Goal: Task Accomplishment & Management: Manage account settings

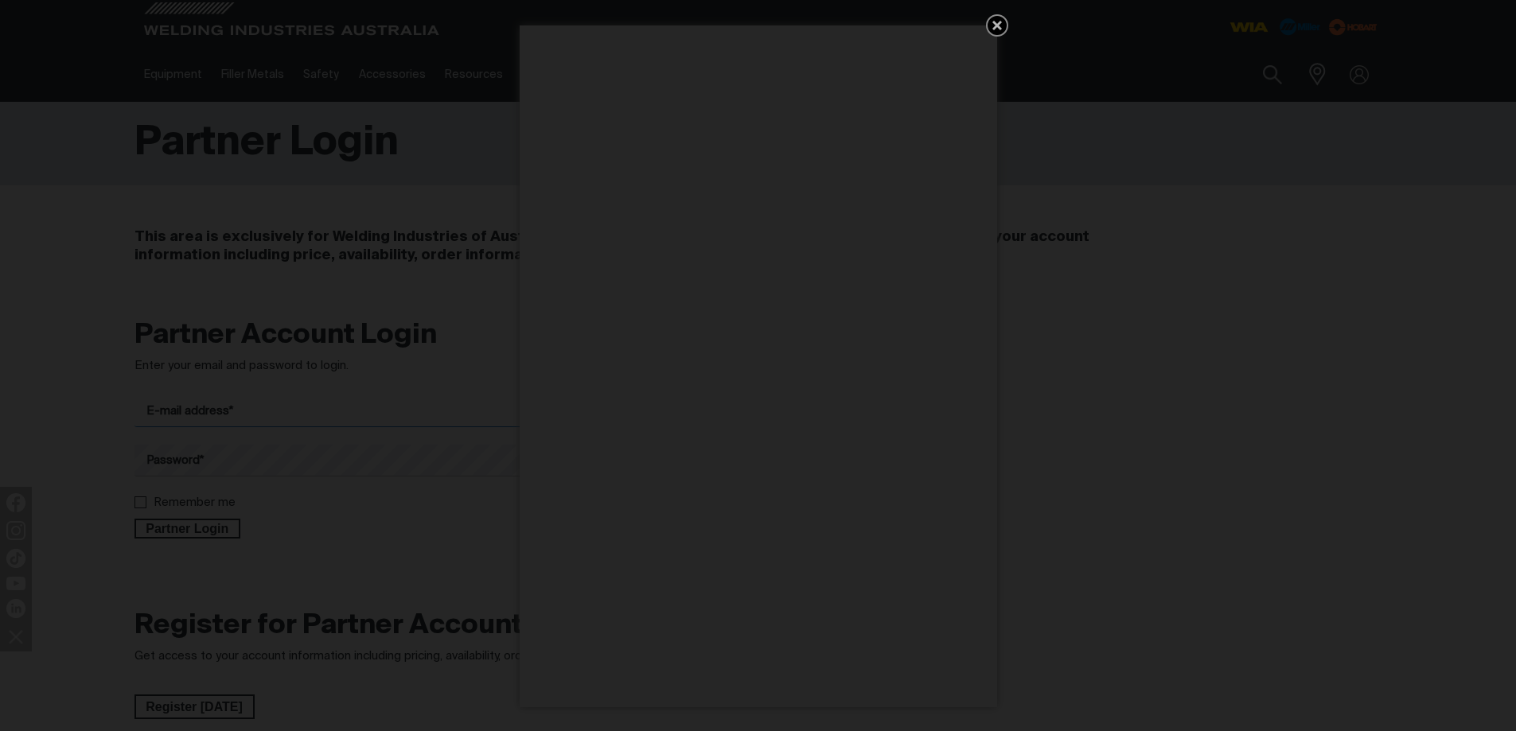
type input "[EMAIL_ADDRESS][DOMAIN_NAME]"
click at [993, 21] on icon "Get 5 WIA Welding Guides Free!" at bounding box center [997, 25] width 19 height 19
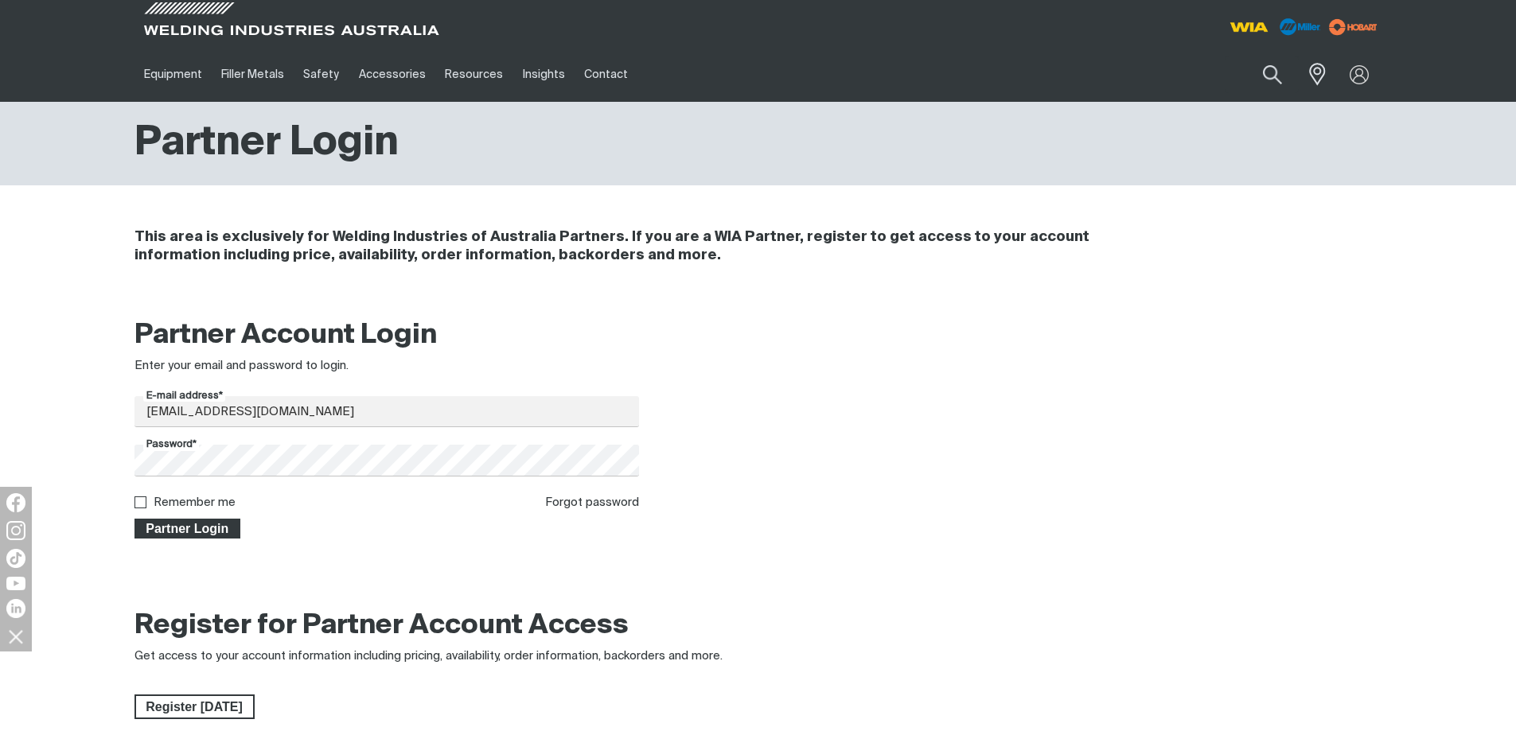
click at [177, 527] on span "Partner Login" at bounding box center [187, 529] width 103 height 21
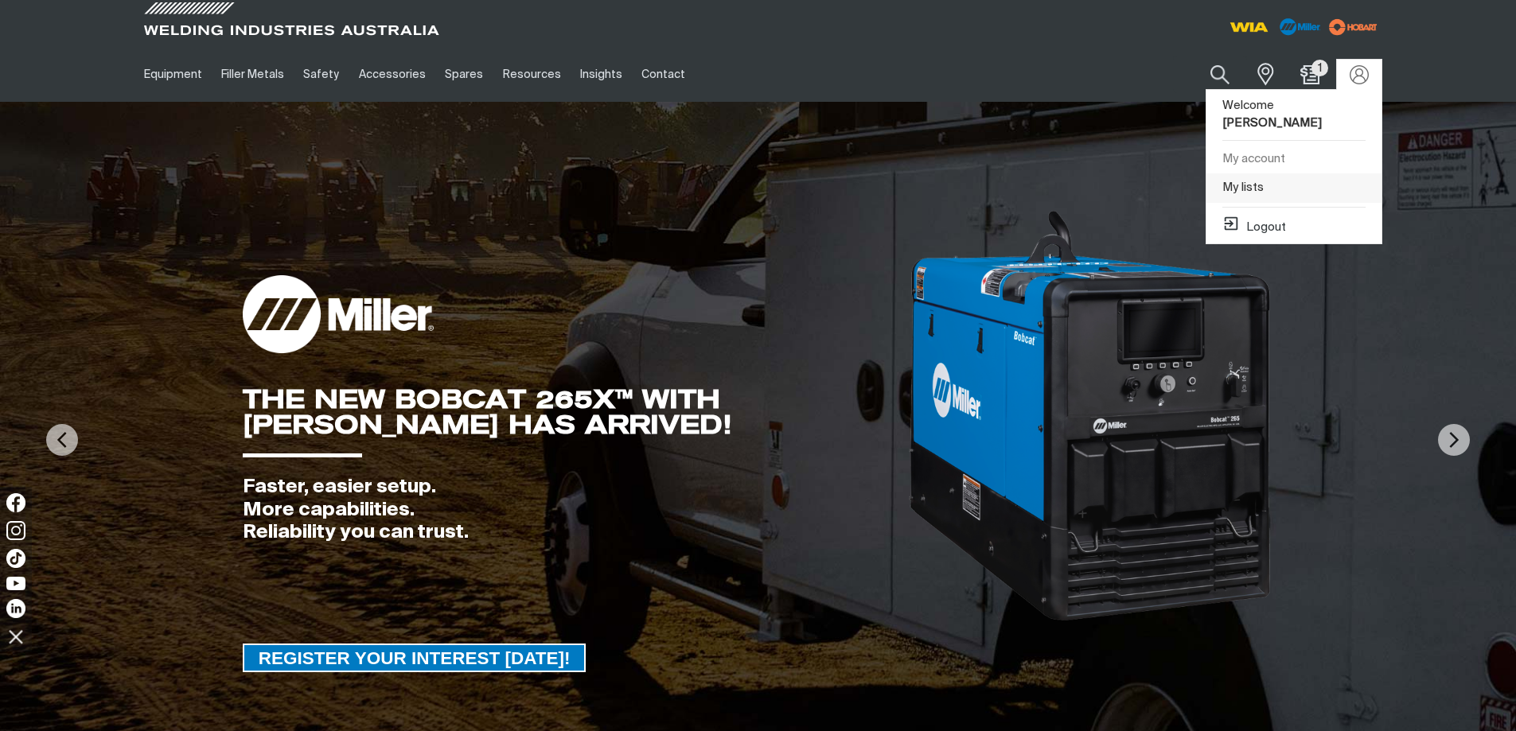
click at [1260, 173] on link "My lists" at bounding box center [1293, 187] width 175 height 29
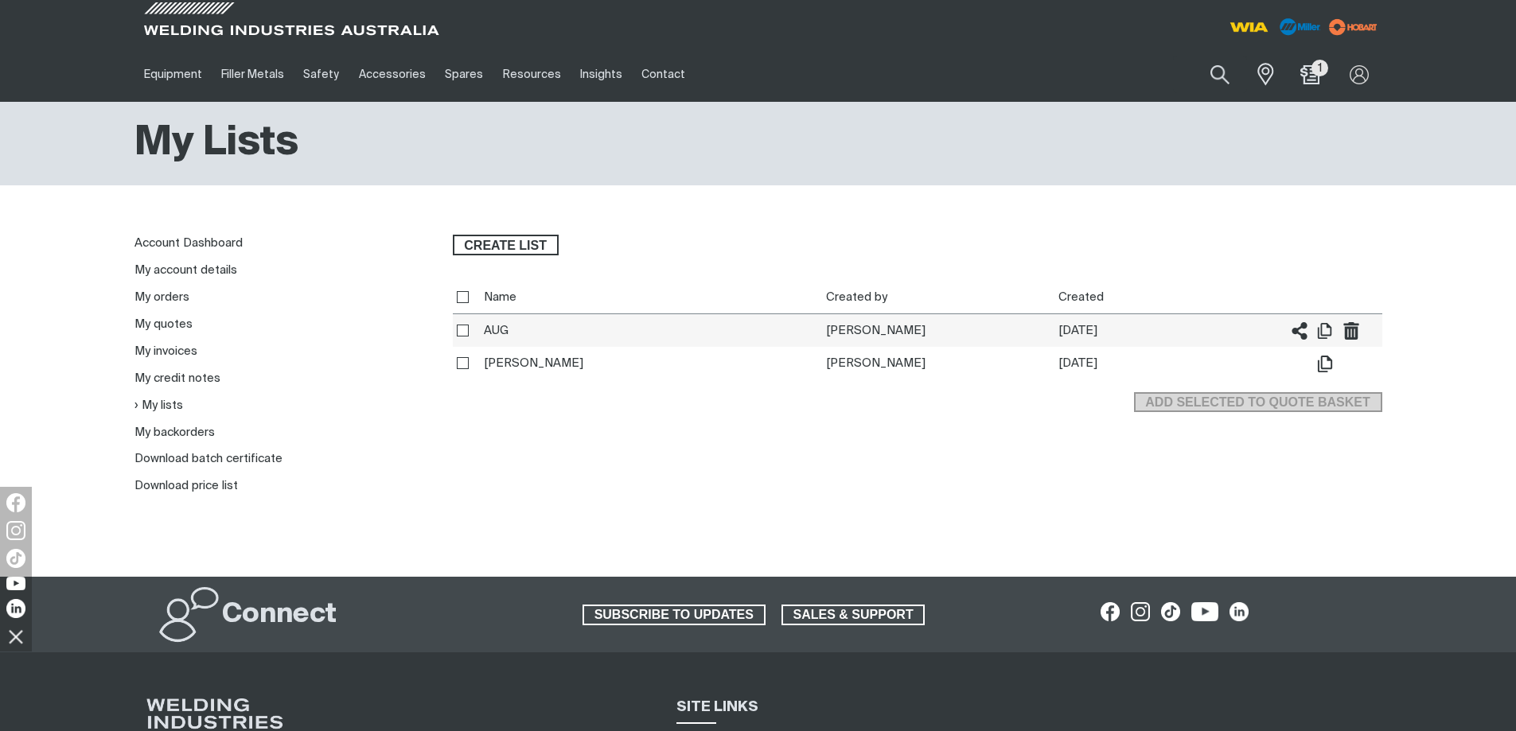
click at [867, 329] on td "[PERSON_NAME]" at bounding box center [938, 330] width 232 height 33
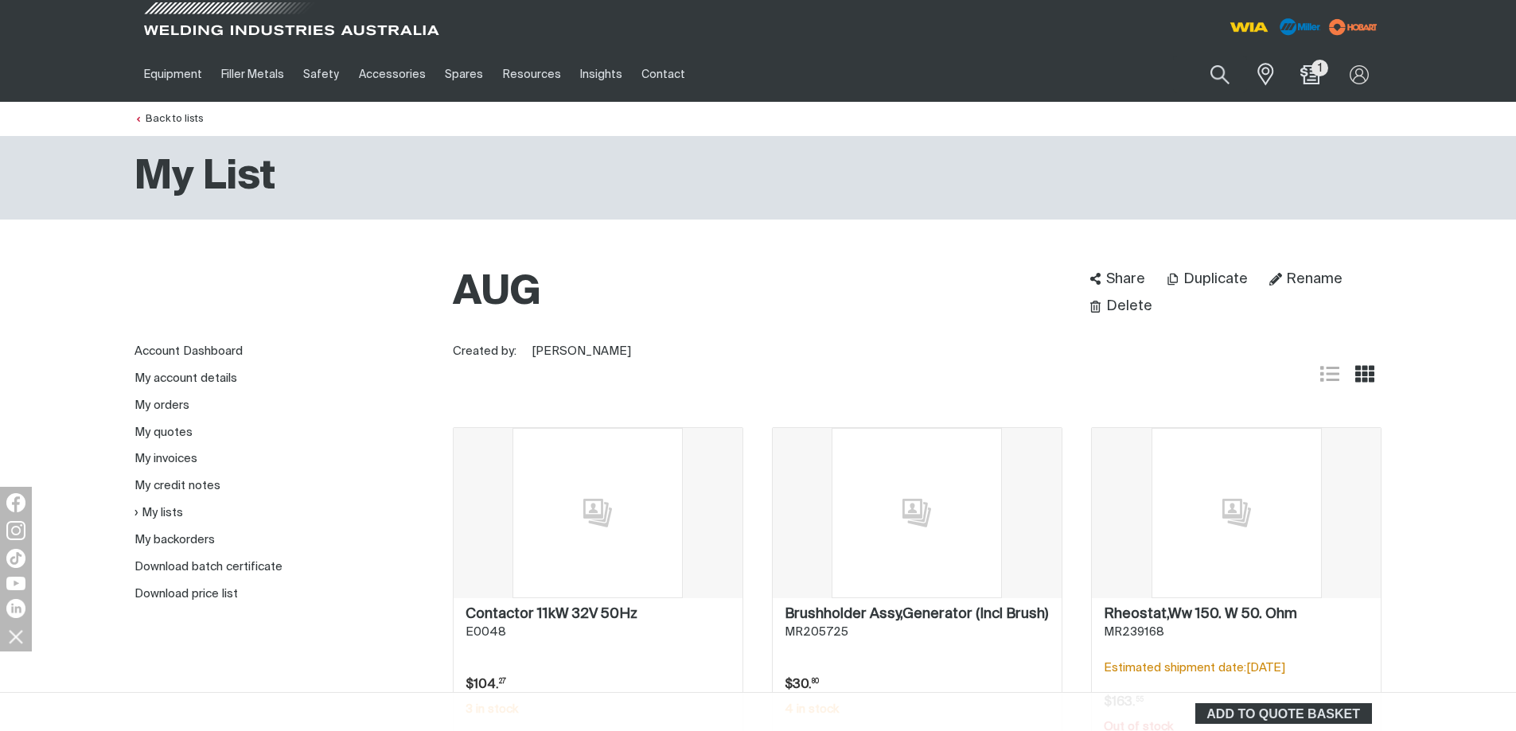
click at [281, 27] on span at bounding box center [291, 23] width 302 height 47
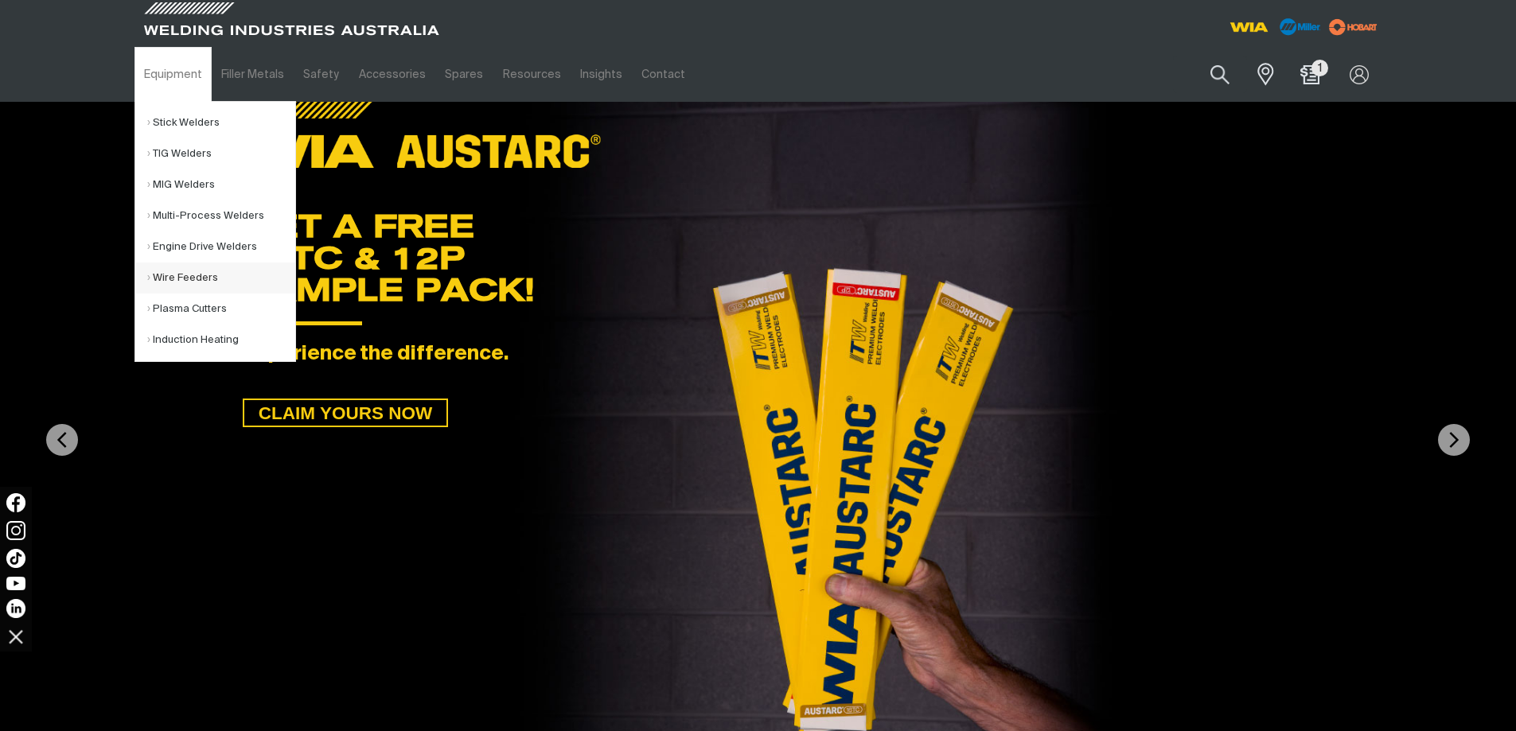
click at [181, 276] on link "Wire Feeders" at bounding box center [221, 278] width 148 height 31
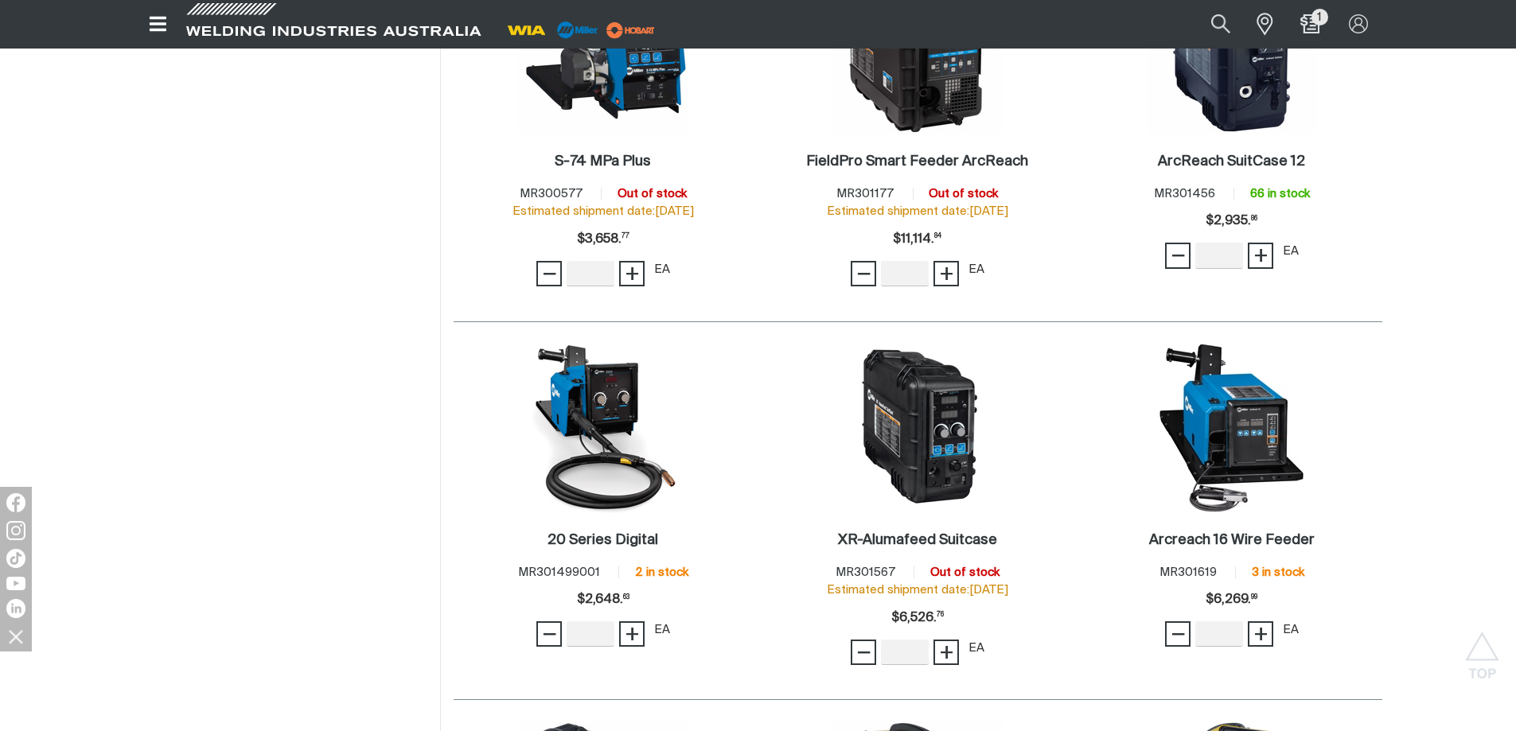
scroll to position [875, 0]
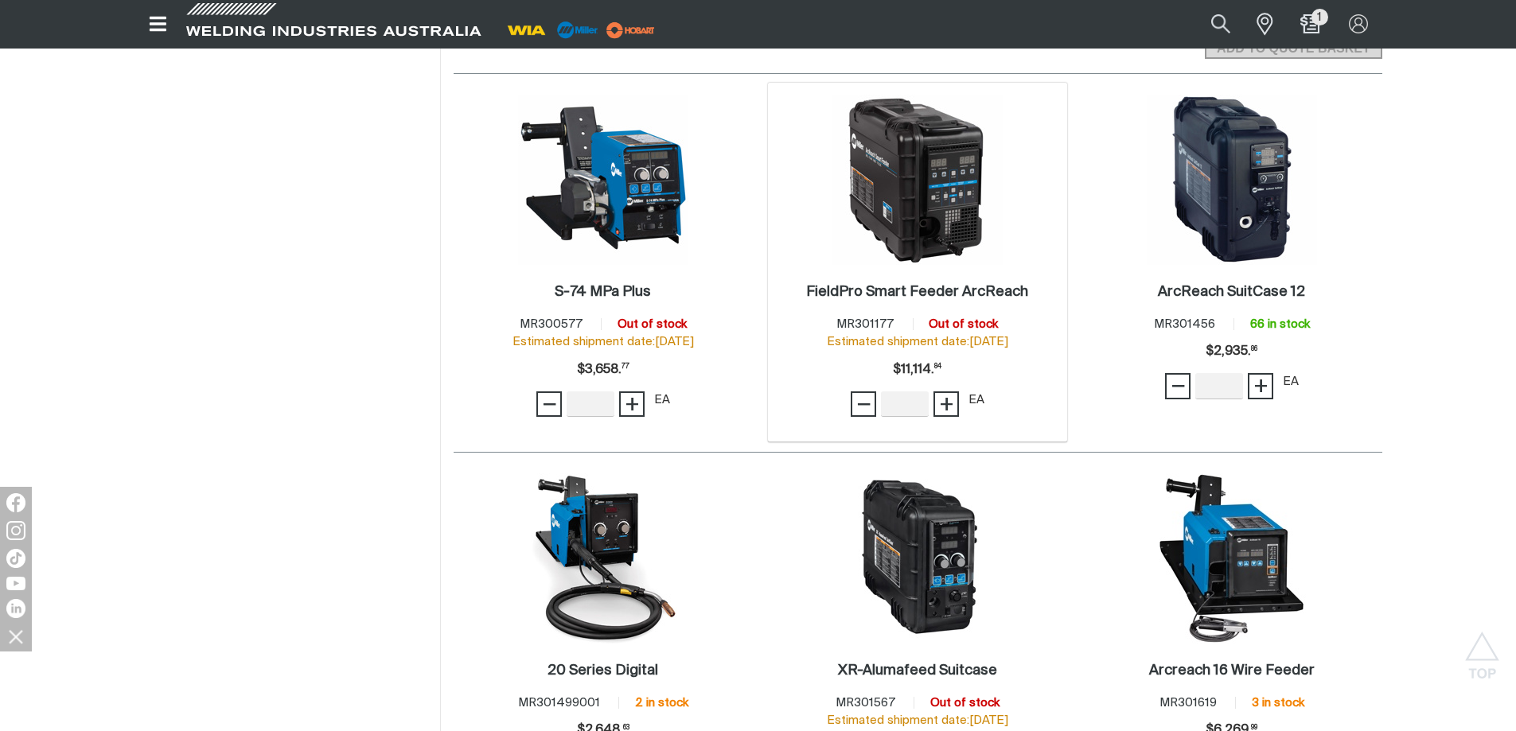
scroll to position [796, 0]
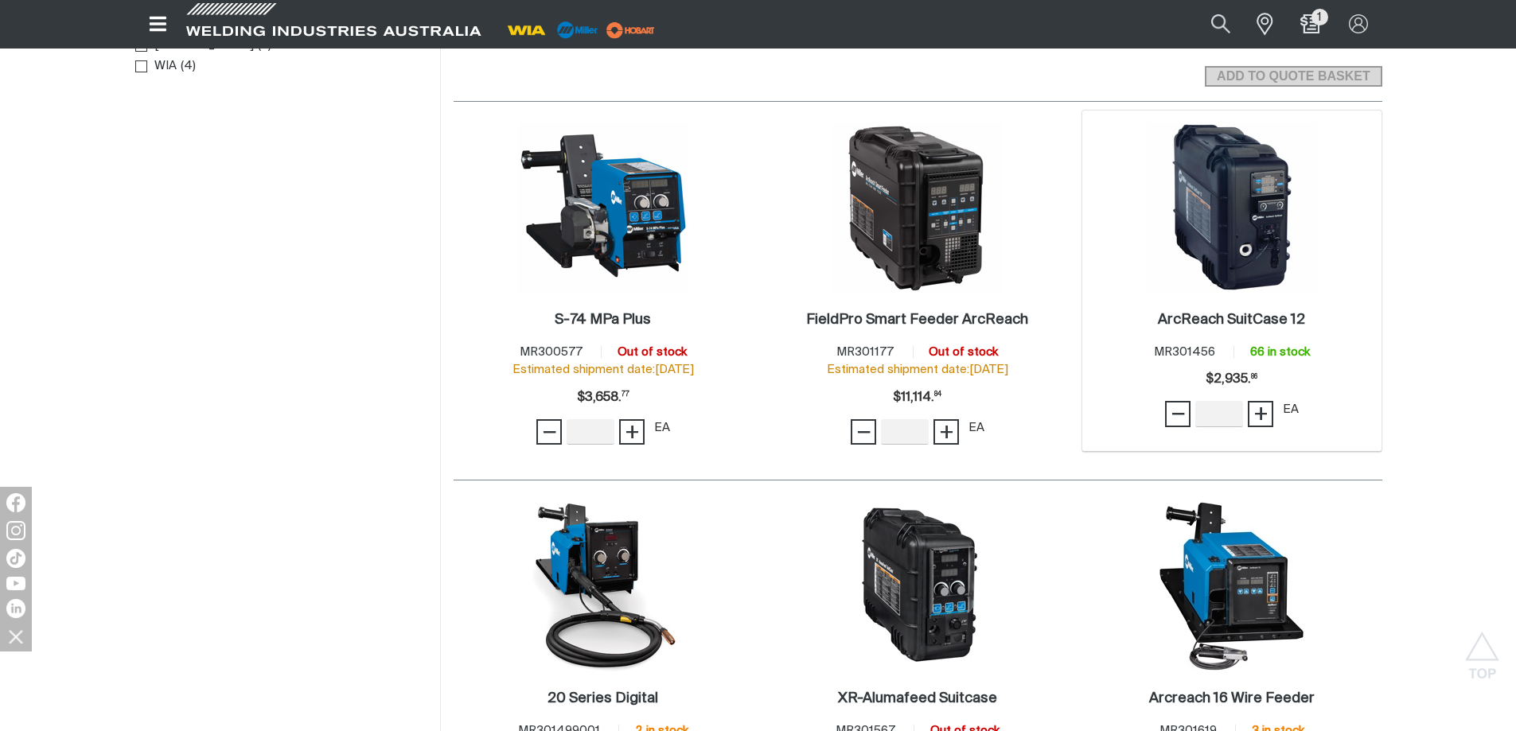
click at [1242, 220] on img at bounding box center [1232, 208] width 170 height 170
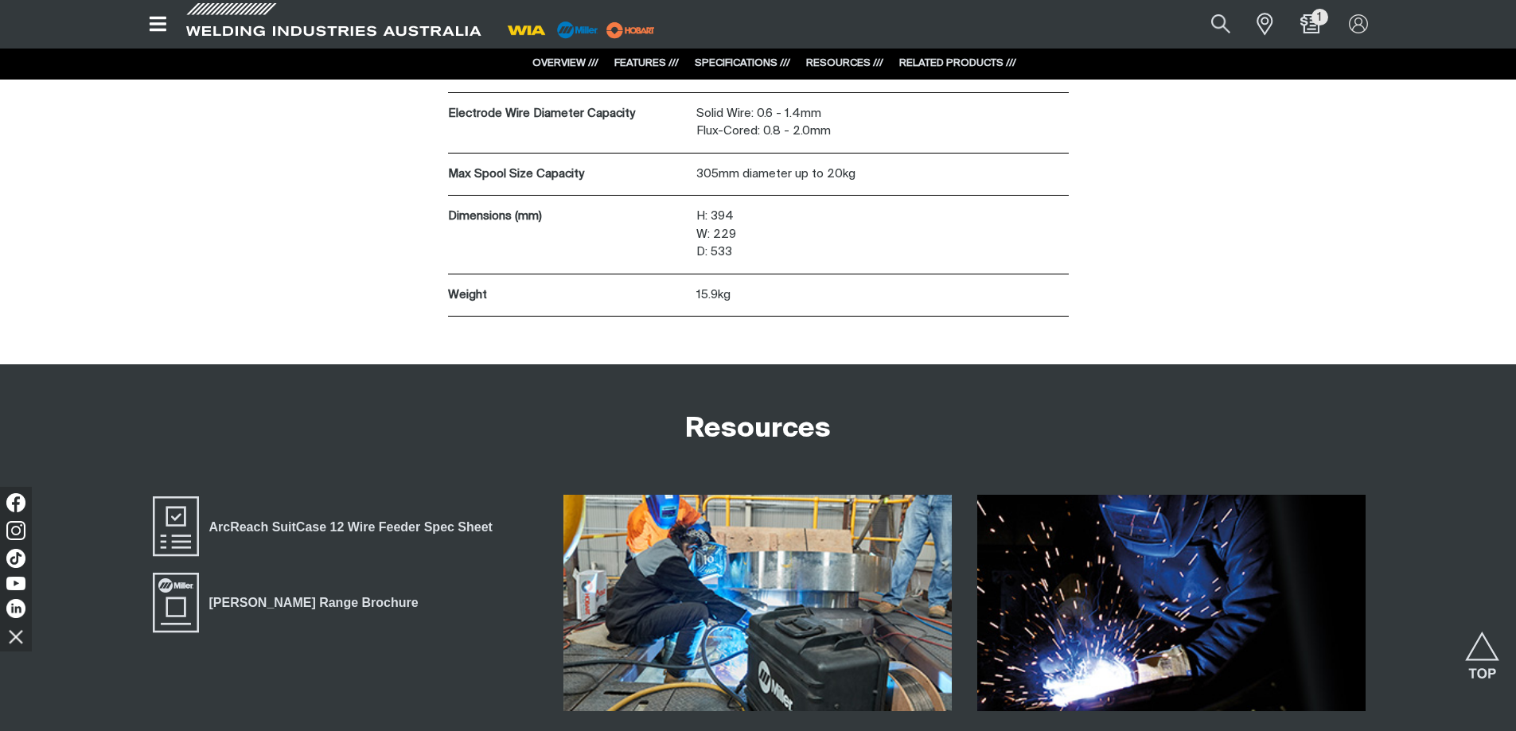
scroll to position [4297, 0]
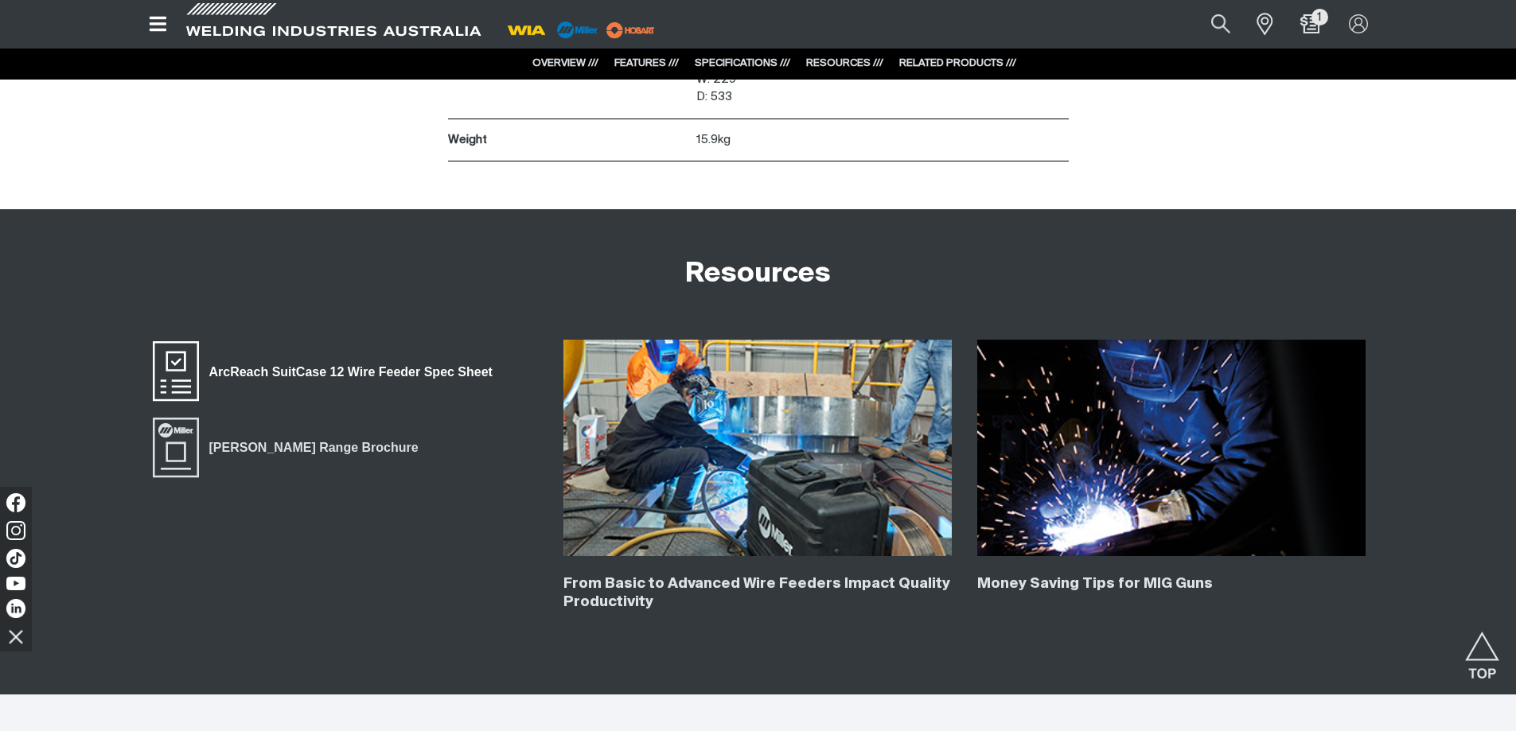
click at [172, 356] on span "ArcReach SuitCase 12 Wire Feeder Spec Sheet" at bounding box center [175, 372] width 51 height 64
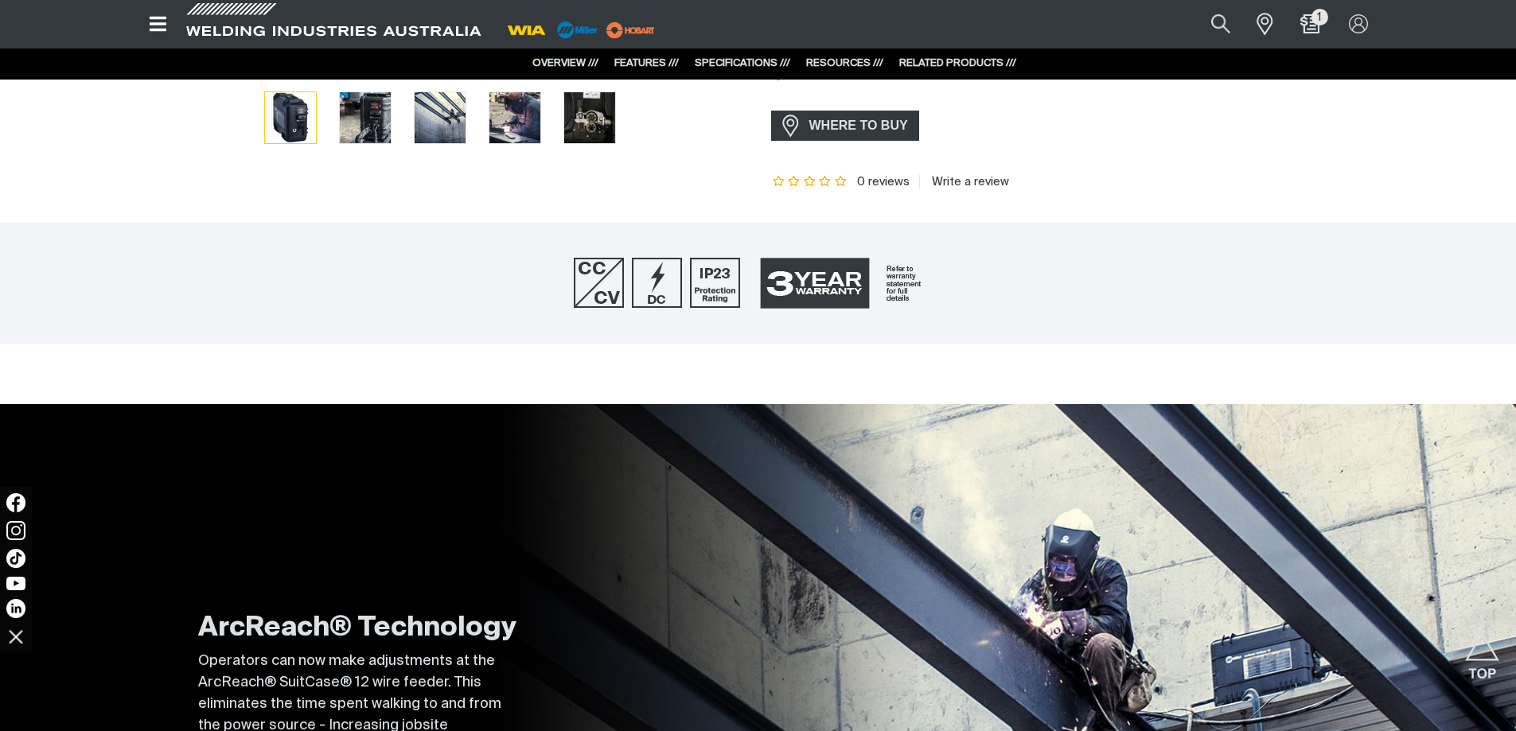
scroll to position [0, 0]
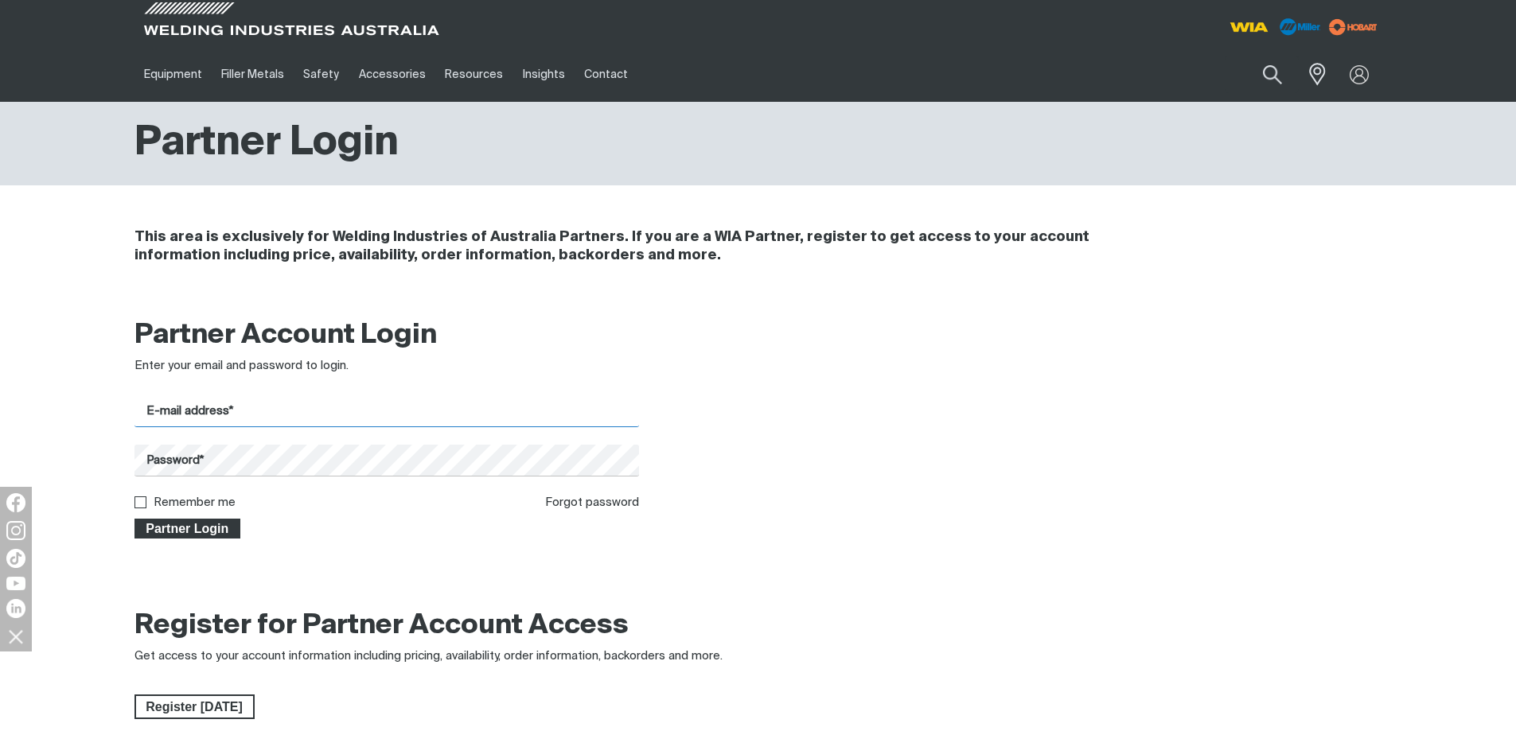
type input "[EMAIL_ADDRESS][DOMAIN_NAME]"
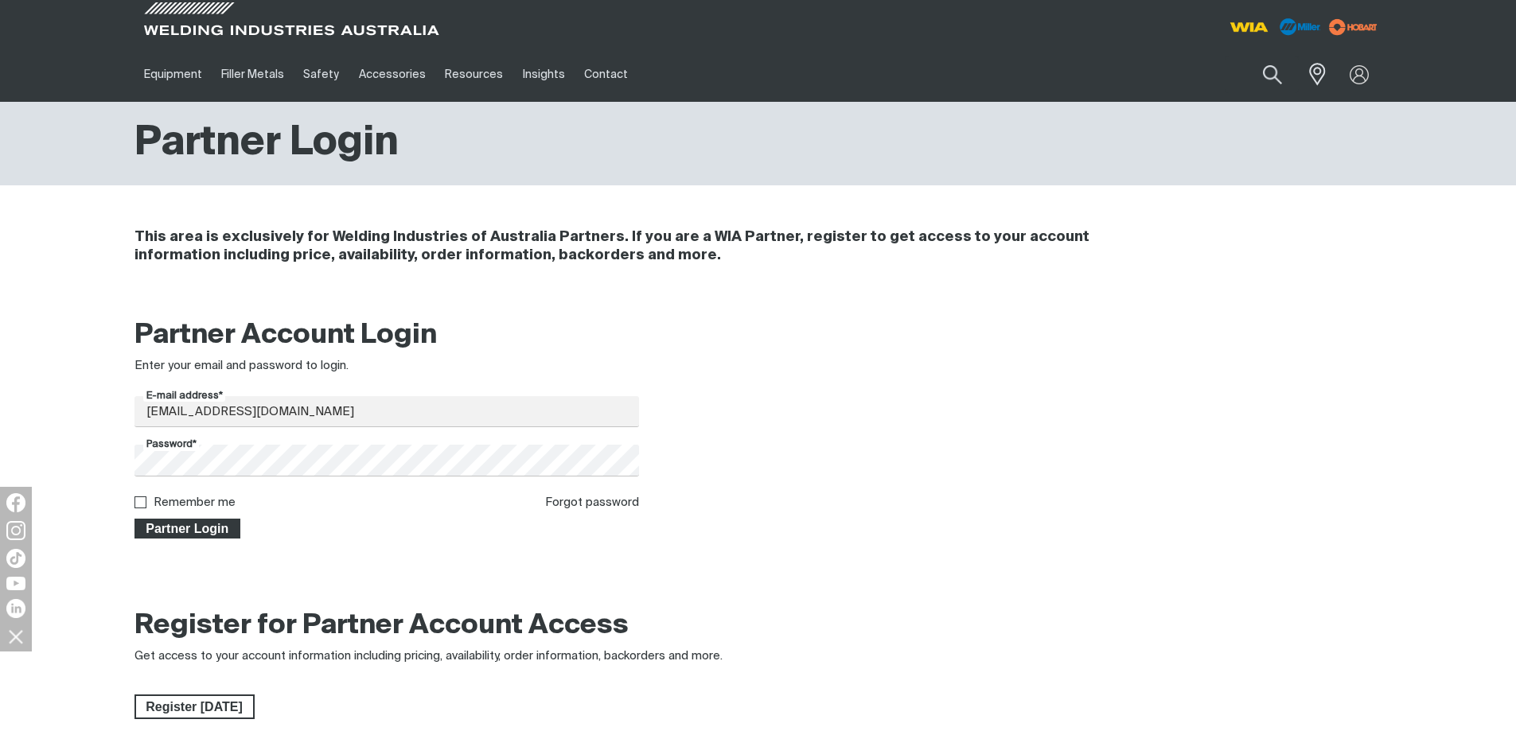
click at [185, 524] on span "Partner Login" at bounding box center [187, 529] width 103 height 21
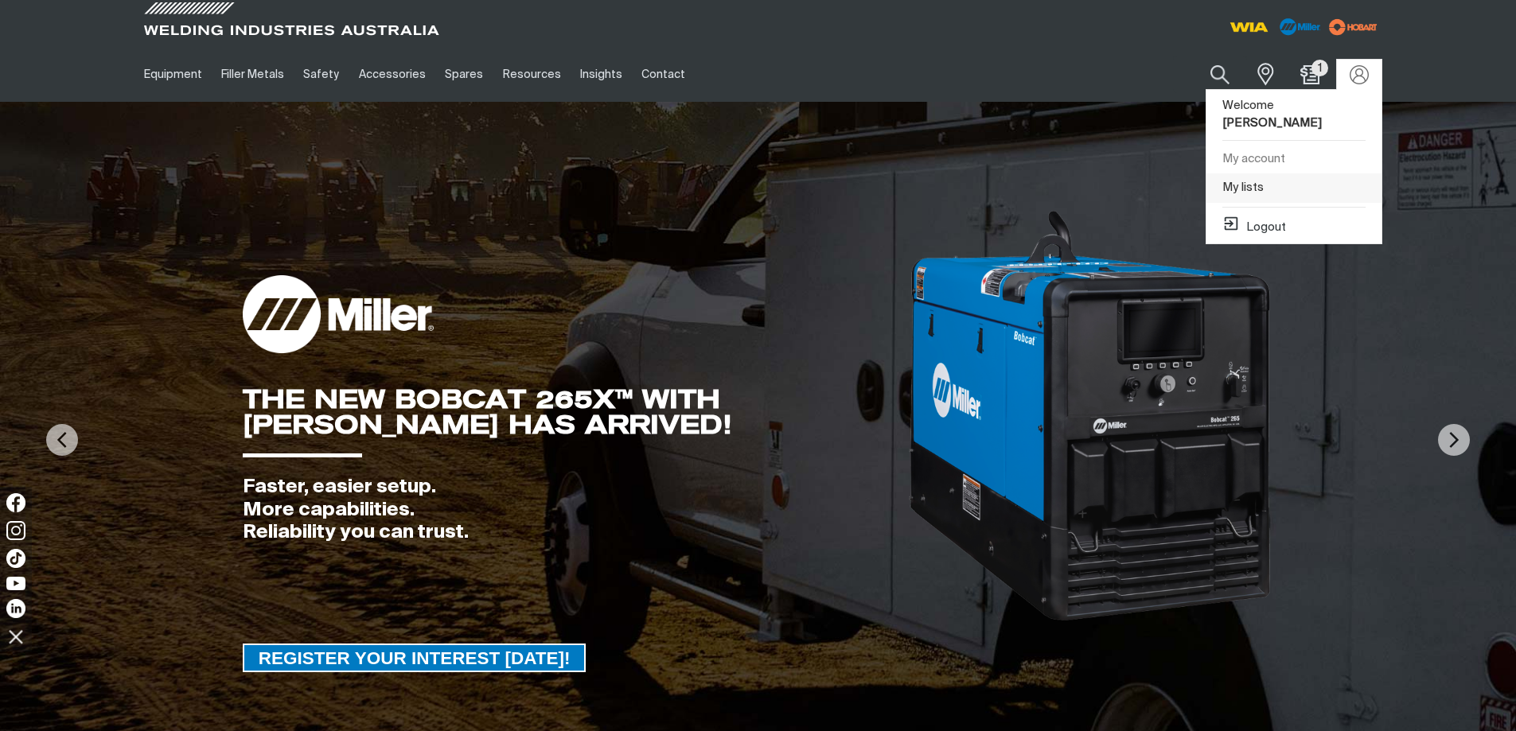
click at [1234, 174] on link "My lists" at bounding box center [1293, 187] width 175 height 29
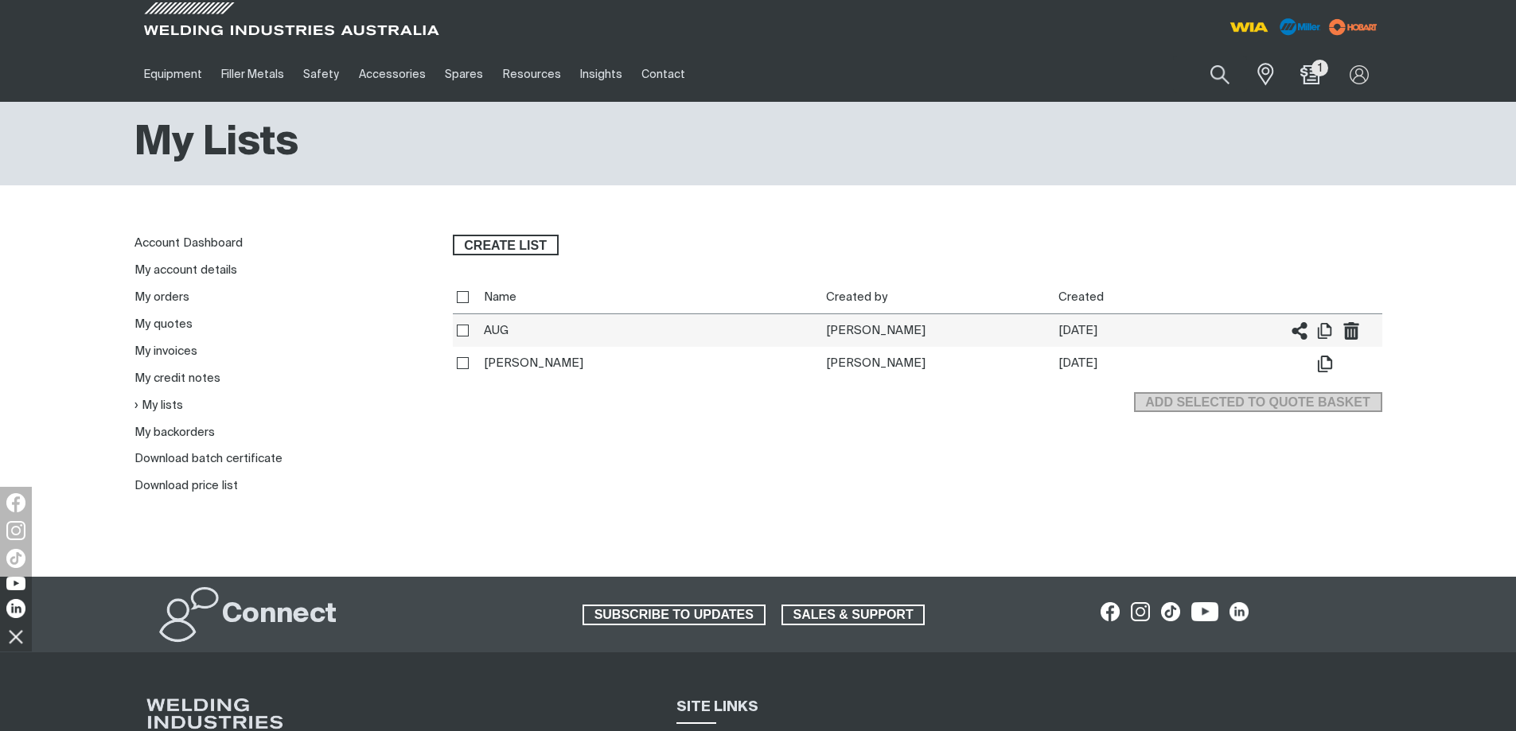
click at [498, 327] on th "AUG" at bounding box center [651, 330] width 342 height 33
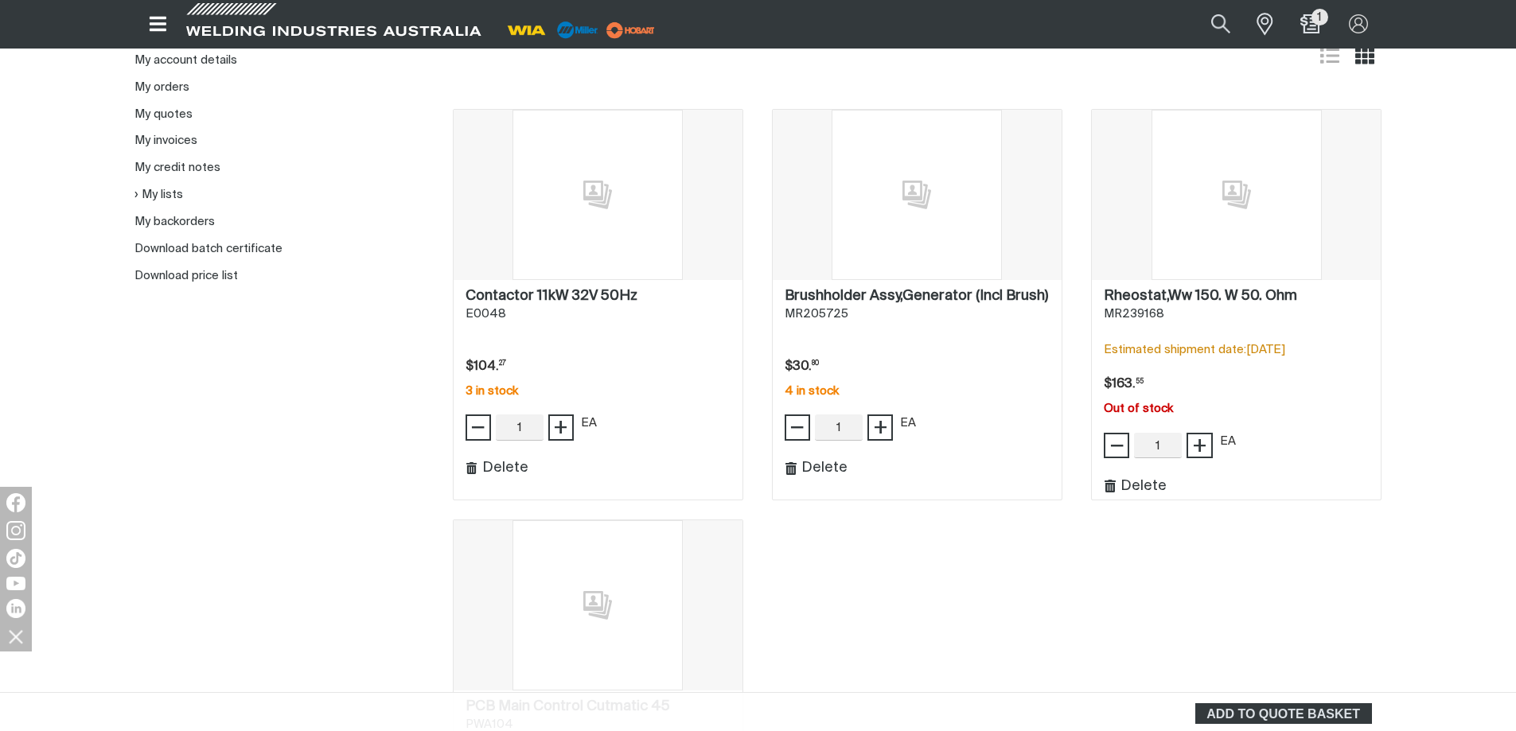
scroll to position [716, 0]
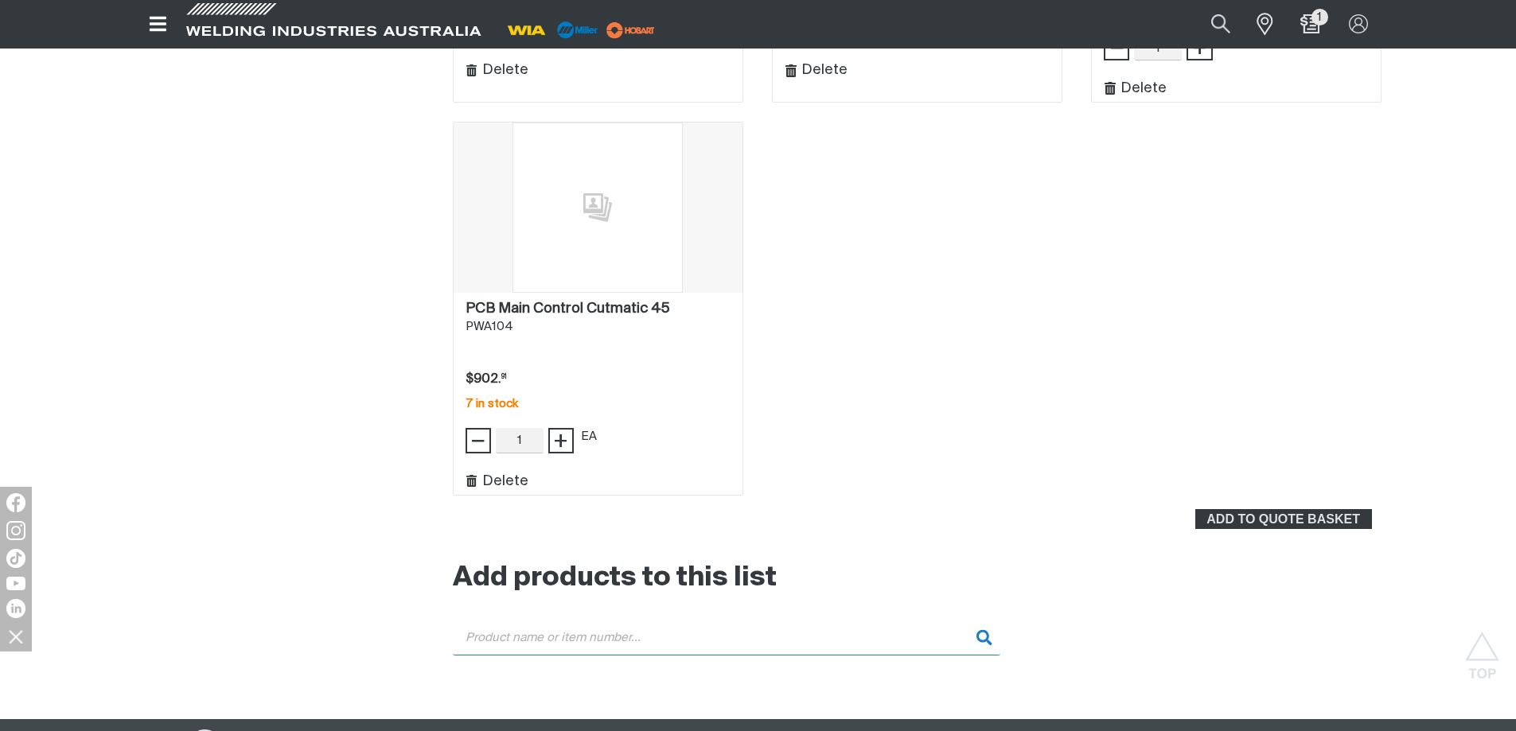
click at [712, 635] on input "Search" at bounding box center [727, 638] width 548 height 36
paste input "132959"
click at [465, 637] on input "132959" at bounding box center [727, 638] width 548 height 36
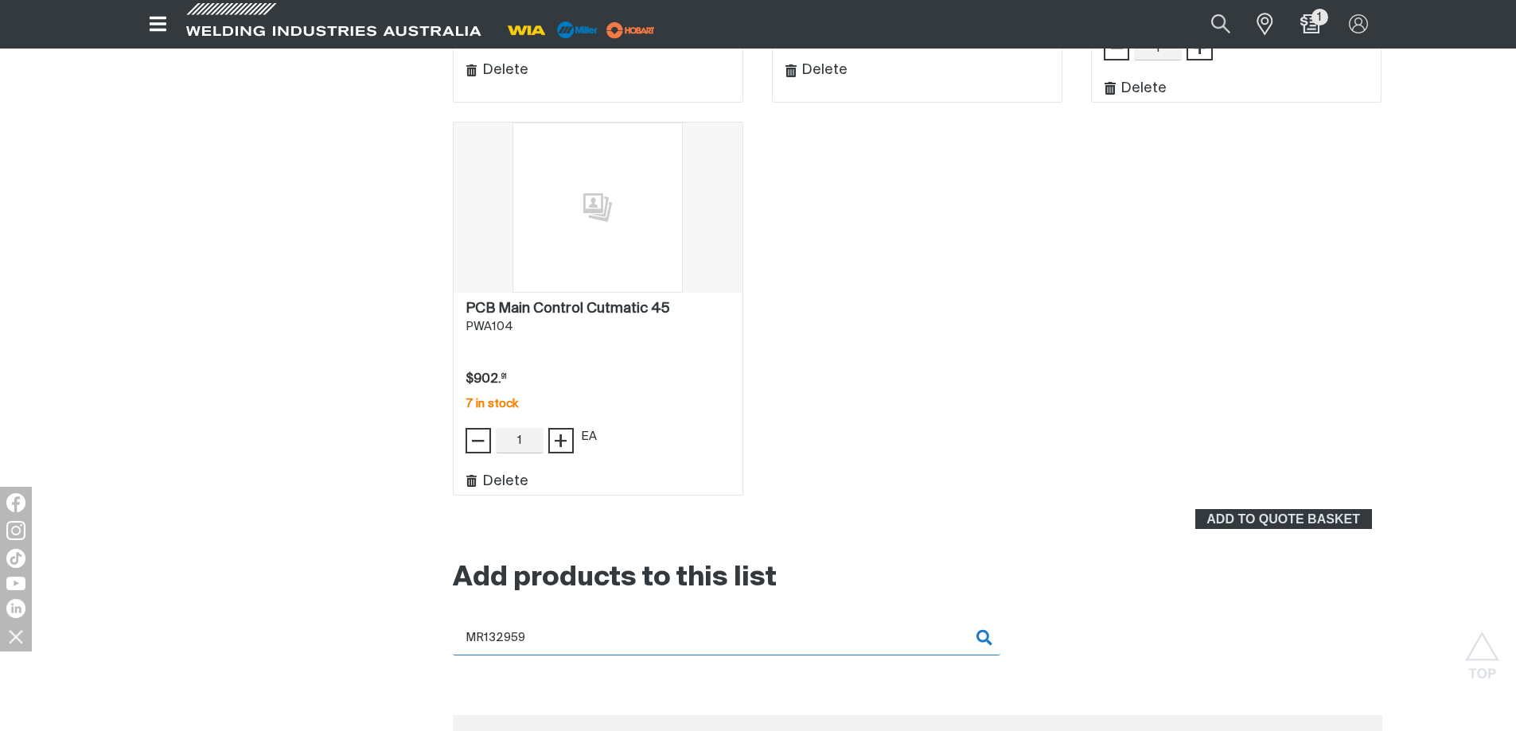
click at [980, 638] on input "MR132959" at bounding box center [727, 638] width 548 height 36
drag, startPoint x: 561, startPoint y: 638, endPoint x: 384, endPoint y: 622, distance: 178.2
click at [384, 622] on div "Account Dashboard My account details My orders My quotes My invoices My credit …" at bounding box center [758, 225] width 1273 height 1197
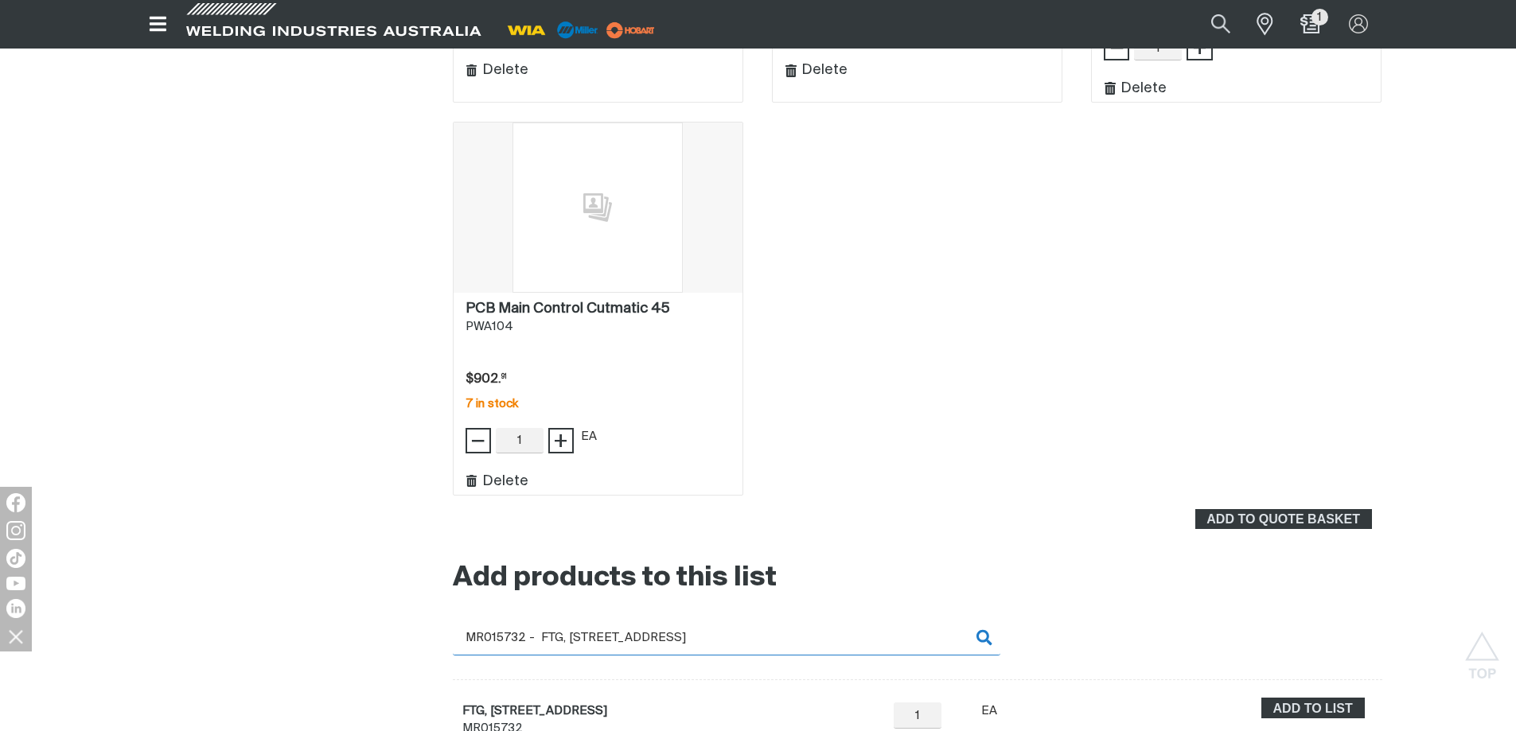
drag, startPoint x: 802, startPoint y: 646, endPoint x: 311, endPoint y: 626, distance: 491.5
click at [311, 626] on div "Account Dashboard My account details My orders My quotes My invoices My credit …" at bounding box center [758, 204] width 1273 height 1154
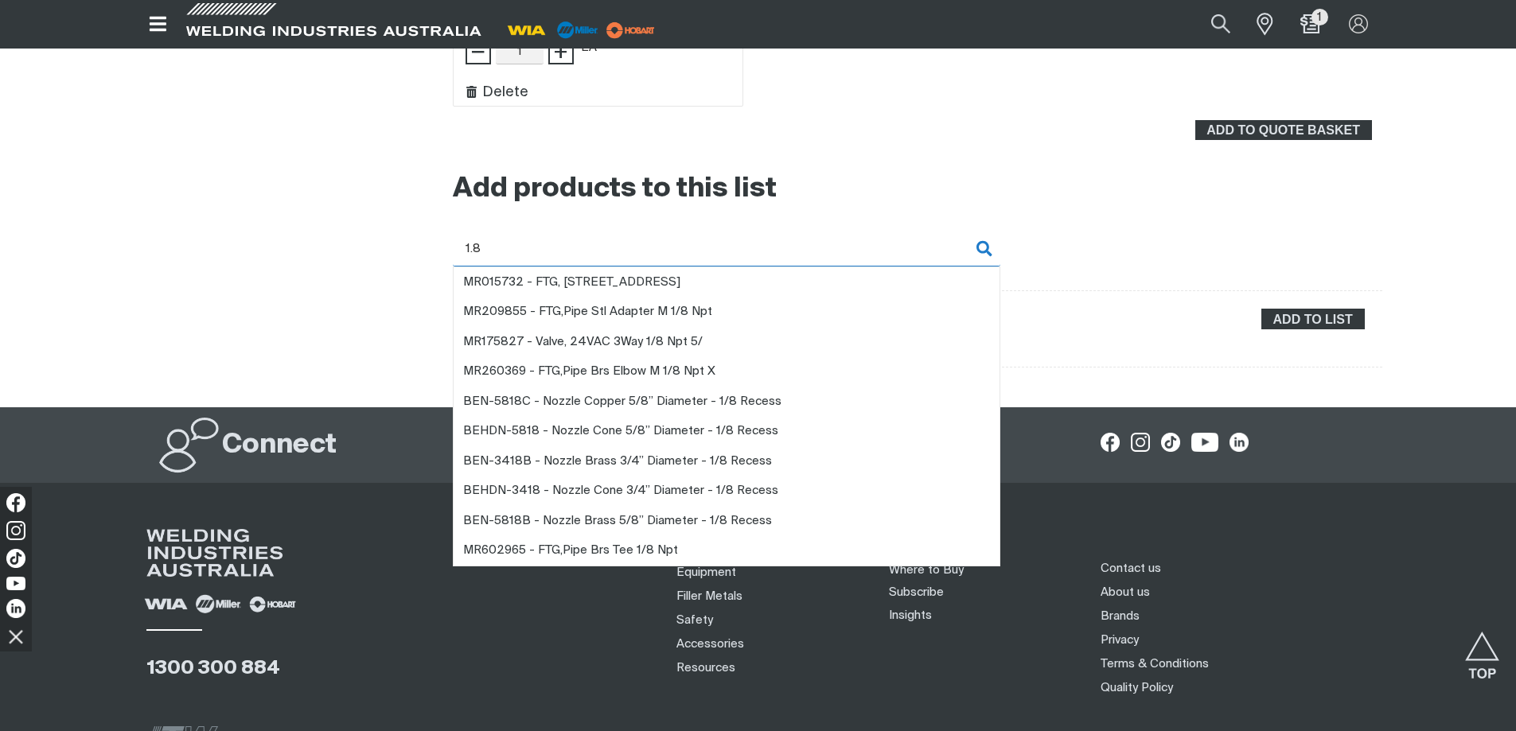
scroll to position [1114, 0]
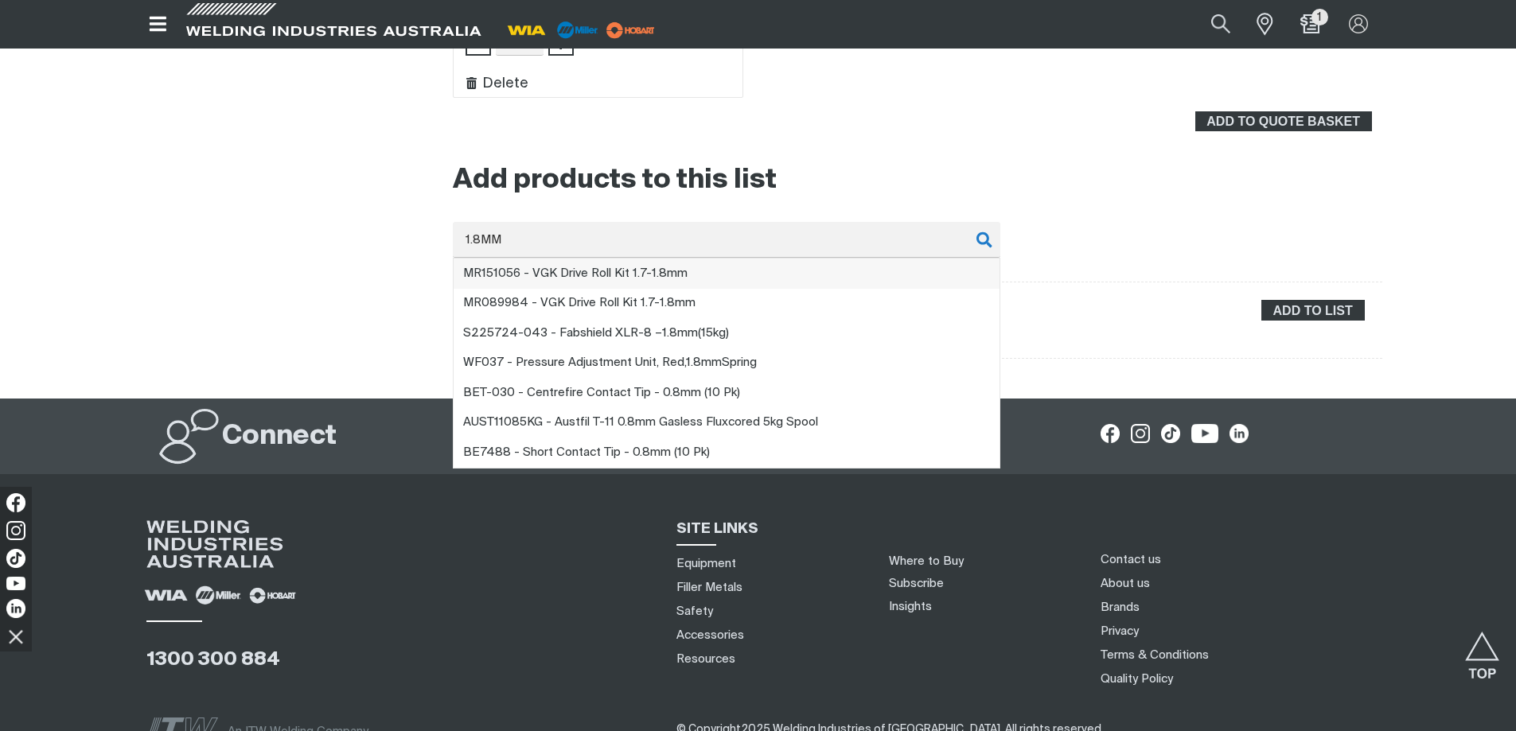
click at [590, 270] on span "MR151056 - VGK Drive Roll Kit 1.7- 1.8mm" at bounding box center [575, 273] width 224 height 12
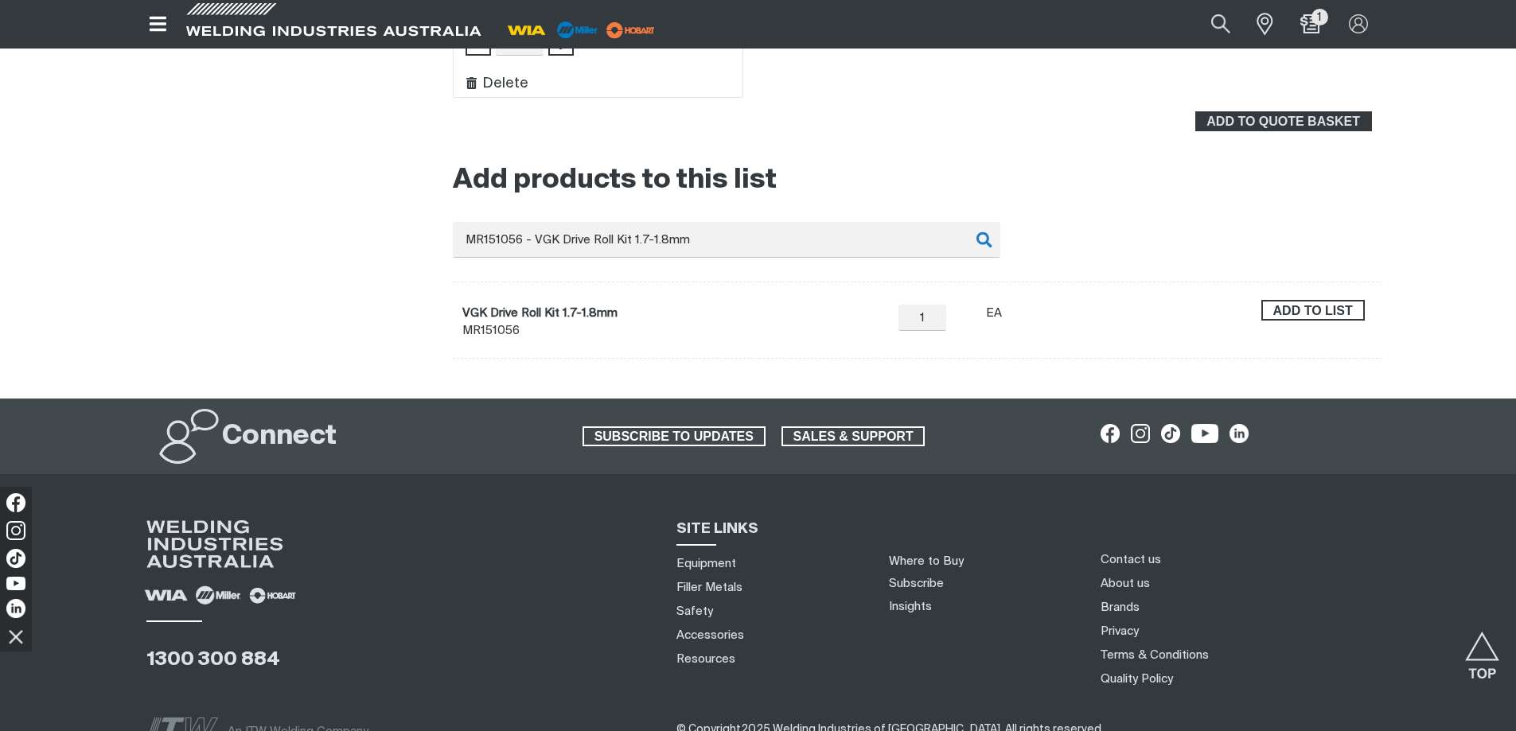
click at [1296, 307] on span "Add to list" at bounding box center [1313, 310] width 100 height 21
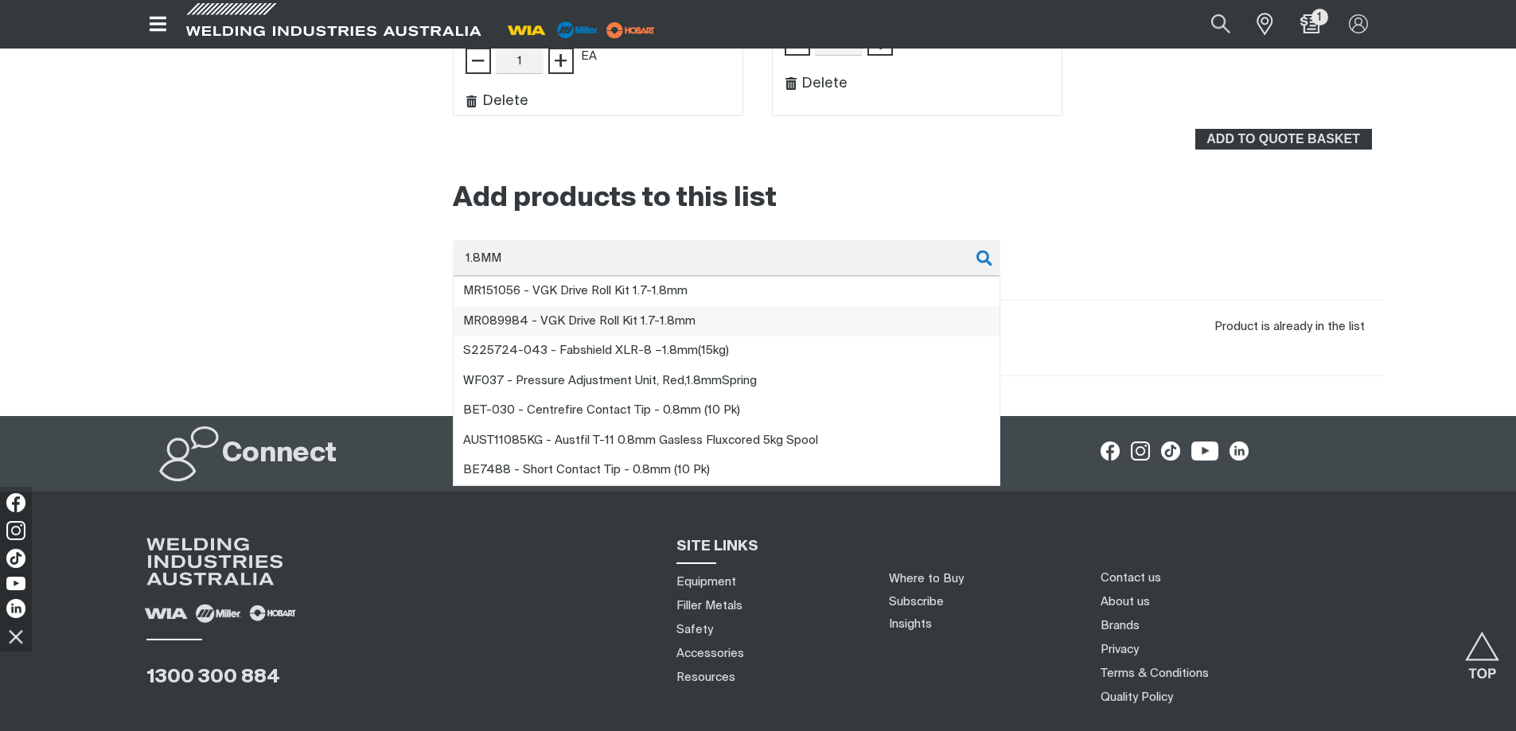
click at [573, 318] on span "MR089984 - VGK Drive Roll Kit 1.7- 1.8mm" at bounding box center [579, 321] width 232 height 12
type input "MR089984 - VGK Drive Roll Kit 1.7-1.8mm"
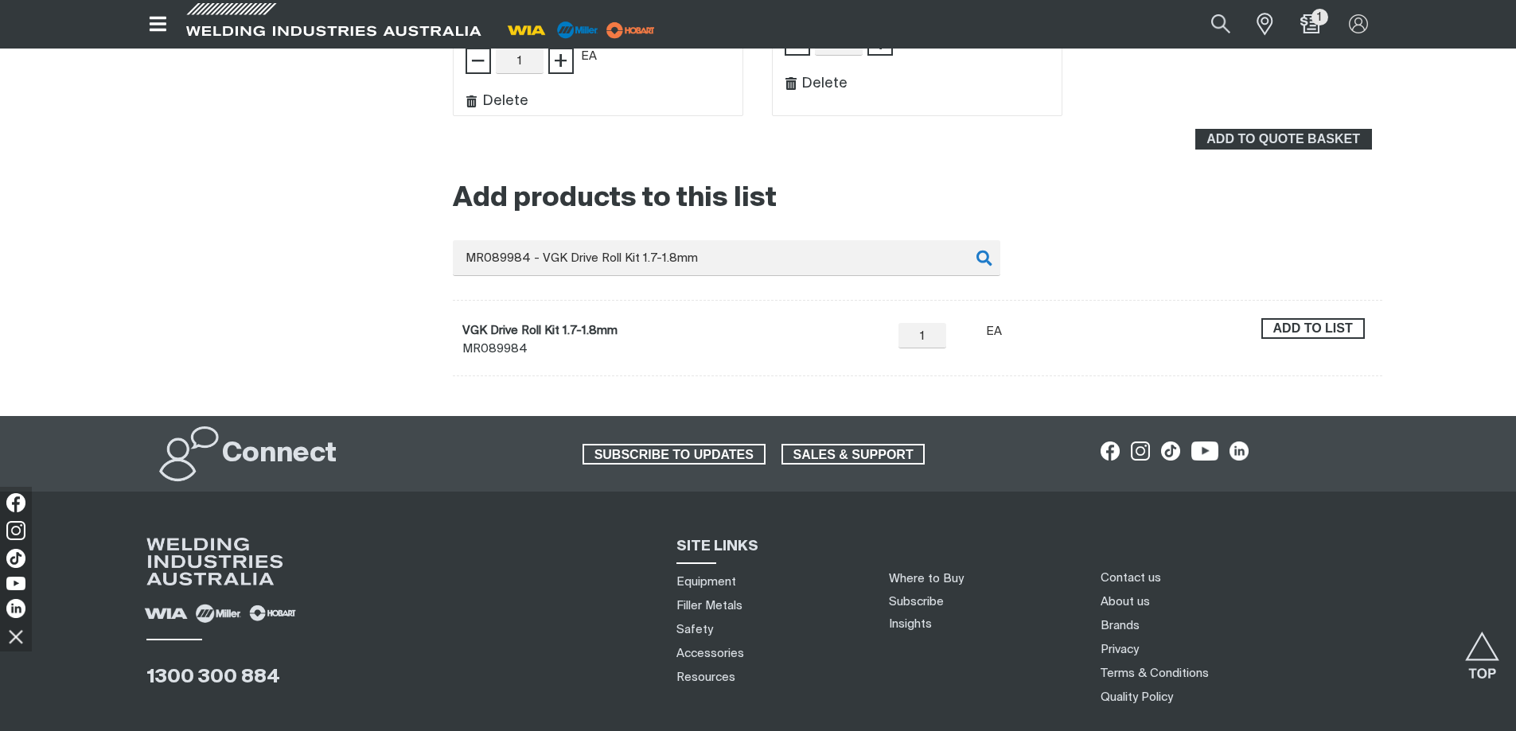
click at [1291, 326] on span "Add to list" at bounding box center [1313, 328] width 100 height 21
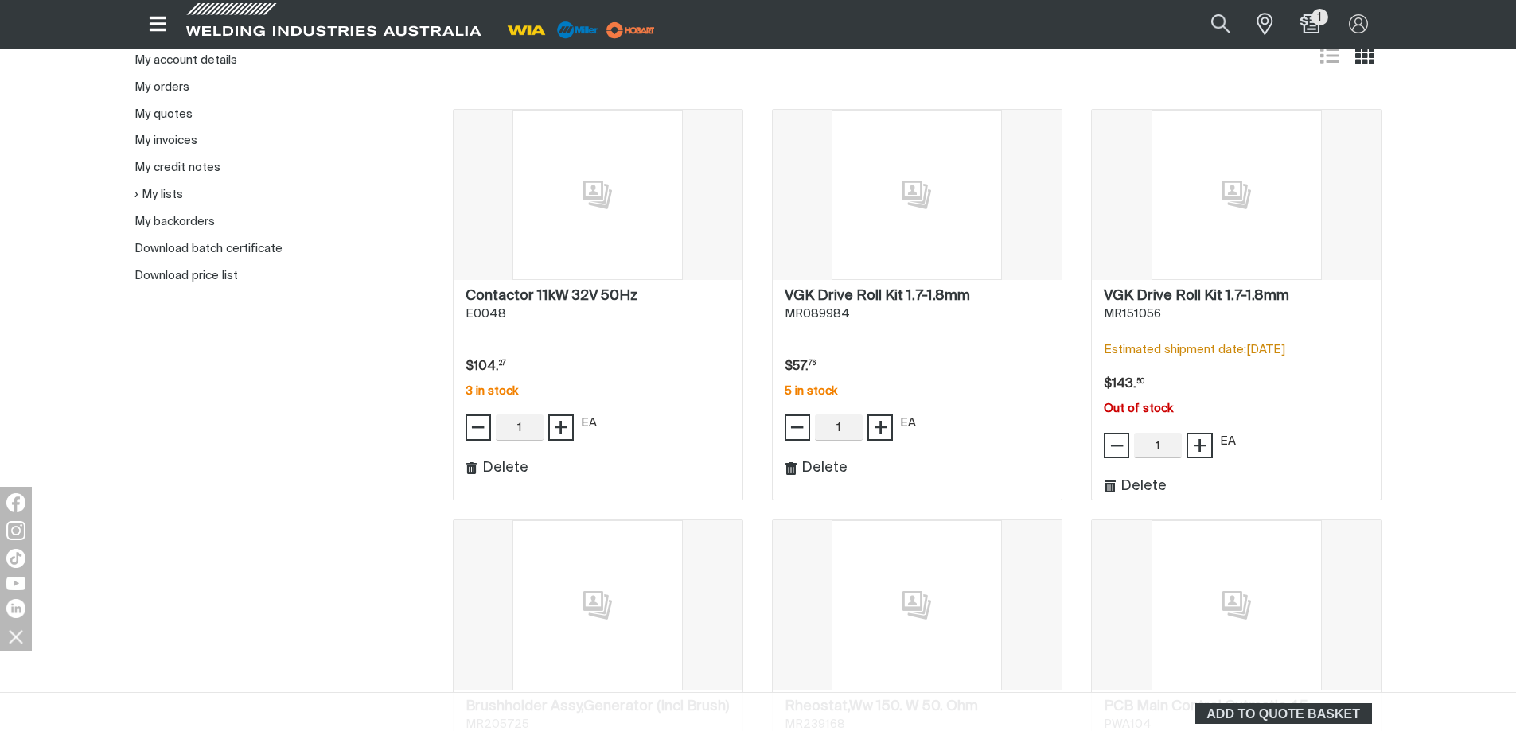
scroll to position [239, 0]
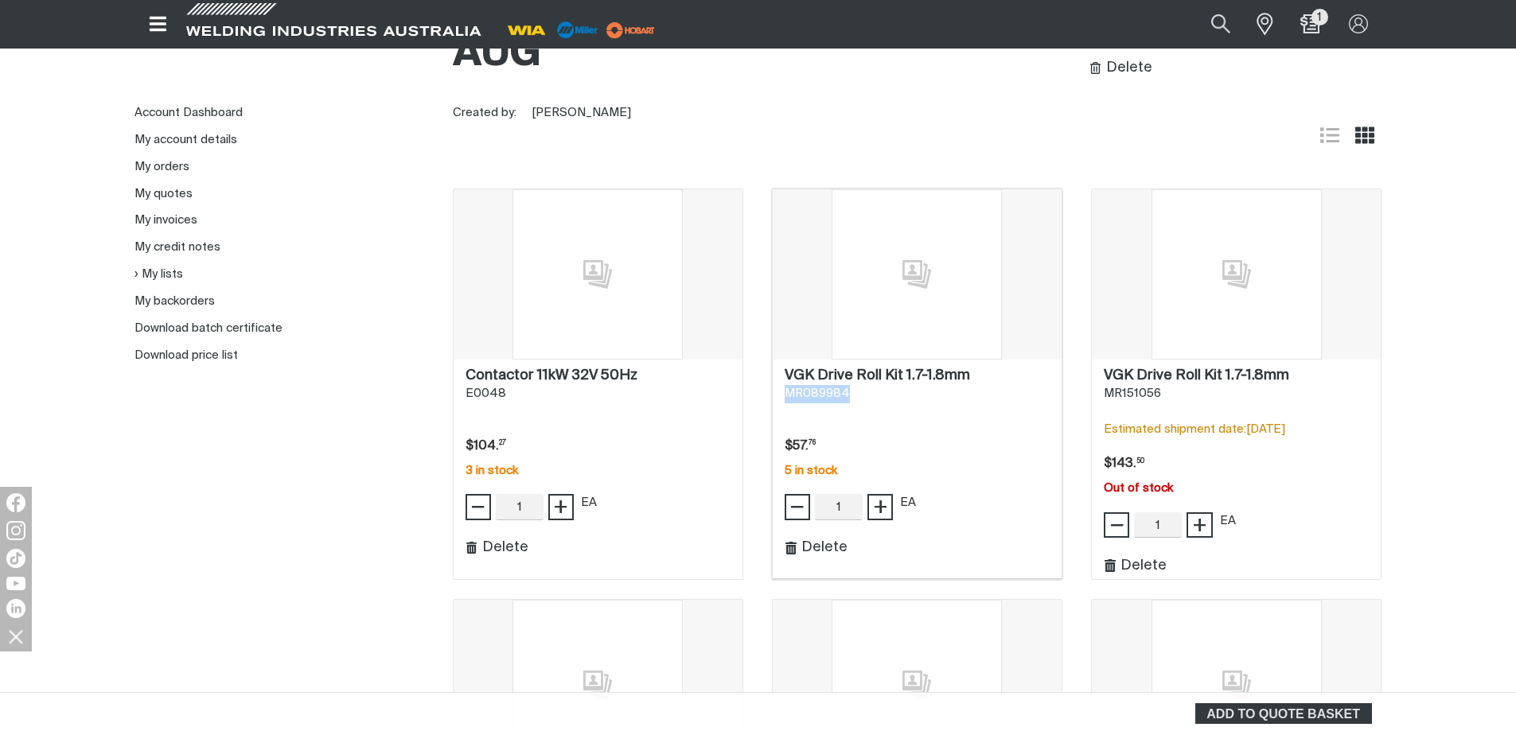
drag, startPoint x: 853, startPoint y: 395, endPoint x: 774, endPoint y: 394, distance: 78.8
click at [774, 394] on div "VGK Drive Roll Kit 1.7-1.8mm . MR089984 Price $57.76 $57. 76 5 in stock − 1 Qua…" at bounding box center [917, 470] width 289 height 220
copy span "MR089984"
click at [852, 394] on div "MR089984" at bounding box center [917, 394] width 265 height 18
drag, startPoint x: 853, startPoint y: 393, endPoint x: 777, endPoint y: 390, distance: 76.5
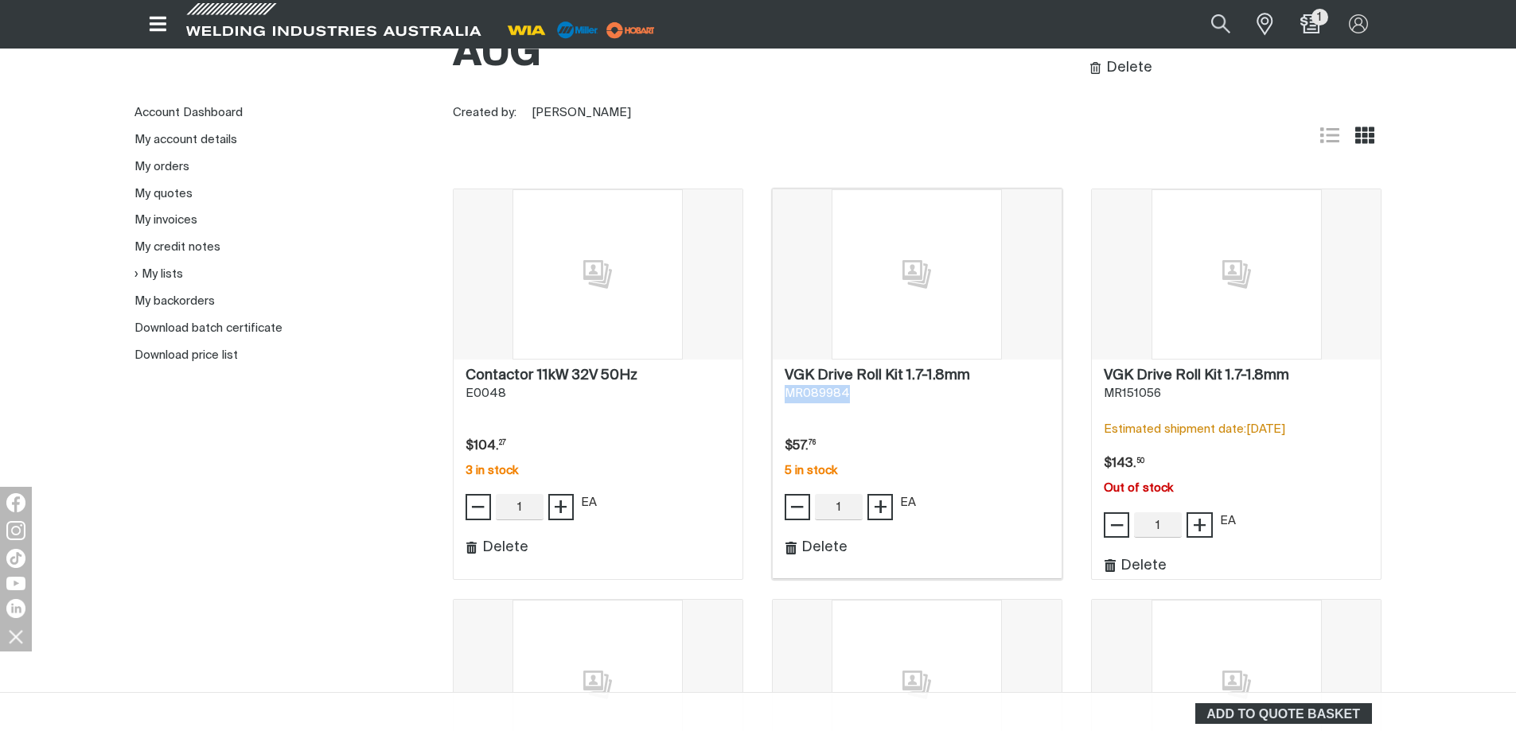
click at [777, 390] on div "VGK Drive Roll Kit 1.7-1.8mm . MR089984 Price $57.76 $57. 76 5 in stock − 1 Qua…" at bounding box center [917, 470] width 289 height 220
copy span "MR089984"
drag, startPoint x: 782, startPoint y: 370, endPoint x: 964, endPoint y: 378, distance: 181.6
click at [969, 379] on div "VGK Drive Roll Kit 1.7-1.8mm . MR089984 Price $57.76 $57. 76 5 in stock − 1 Qua…" at bounding box center [917, 470] width 289 height 220
copy h2 "VGK Drive Roll Kit 1.7-1.8mm"
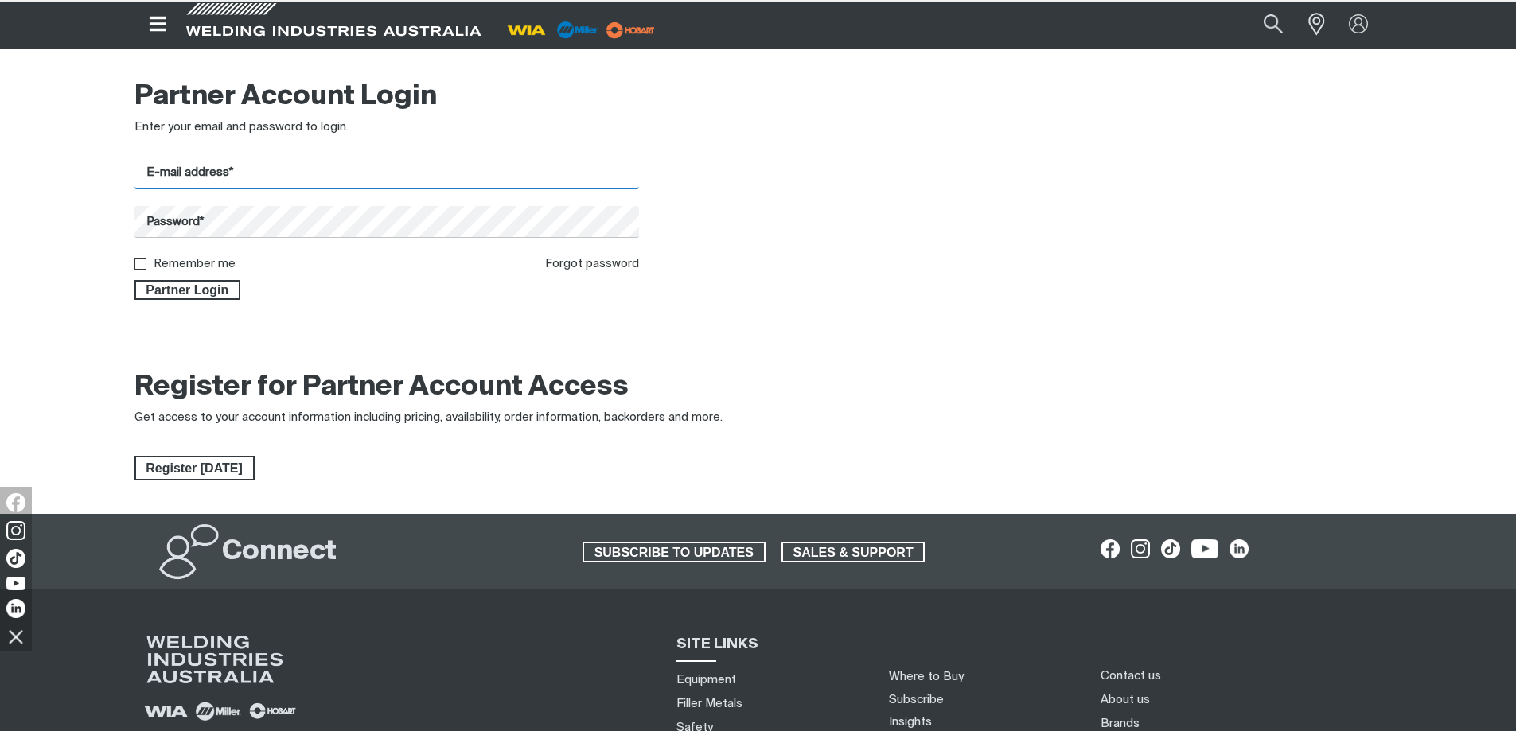
type input "[EMAIL_ADDRESS][DOMAIN_NAME]"
